Goal: Task Accomplishment & Management: Use online tool/utility

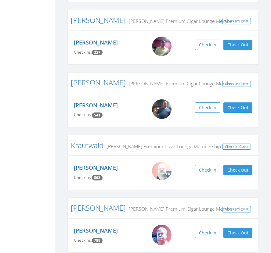
scroll to position [136, 0]
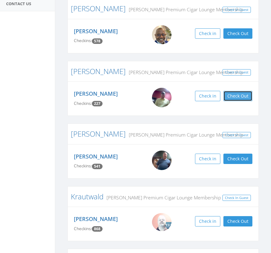
click at [249, 98] on button "Check Out" at bounding box center [237, 96] width 29 height 10
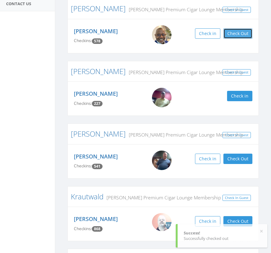
click at [251, 34] on button "Check Out" at bounding box center [237, 33] width 29 height 10
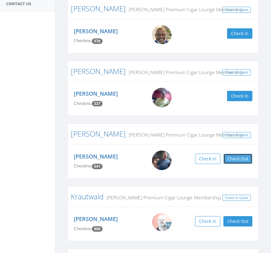
click at [241, 161] on button "Check Out" at bounding box center [237, 159] width 29 height 10
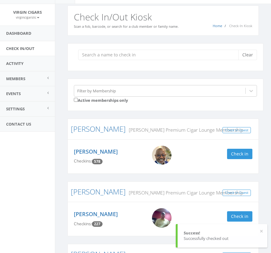
scroll to position [0, 0]
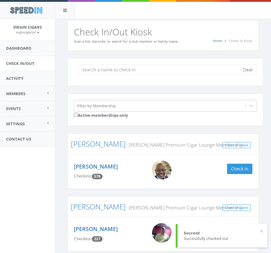
drag, startPoint x: 159, startPoint y: 71, endPoint x: 155, endPoint y: 71, distance: 4.3
click at [157, 71] on input "search" at bounding box center [160, 70] width 165 height 10
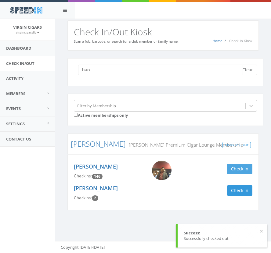
type input "hao"
click at [244, 170] on button "Check in" at bounding box center [239, 169] width 25 height 10
click at [248, 70] on button "Clear" at bounding box center [247, 70] width 19 height 10
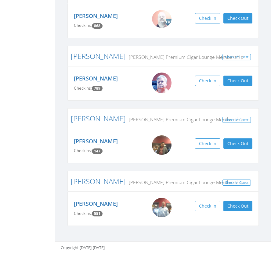
scroll to position [134, 0]
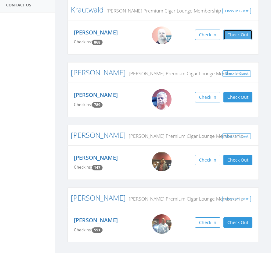
click at [243, 34] on button "Check Out" at bounding box center [237, 35] width 29 height 10
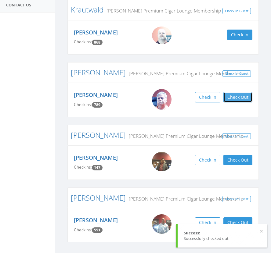
click at [236, 98] on button "Check Out" at bounding box center [237, 97] width 29 height 10
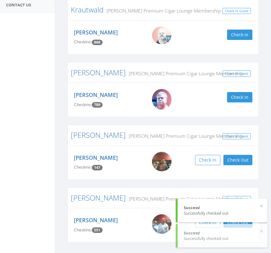
scroll to position [151, 0]
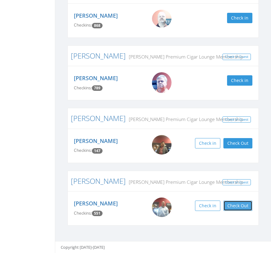
click at [244, 207] on button "Check Out" at bounding box center [237, 206] width 29 height 10
